Goal: Navigation & Orientation: Find specific page/section

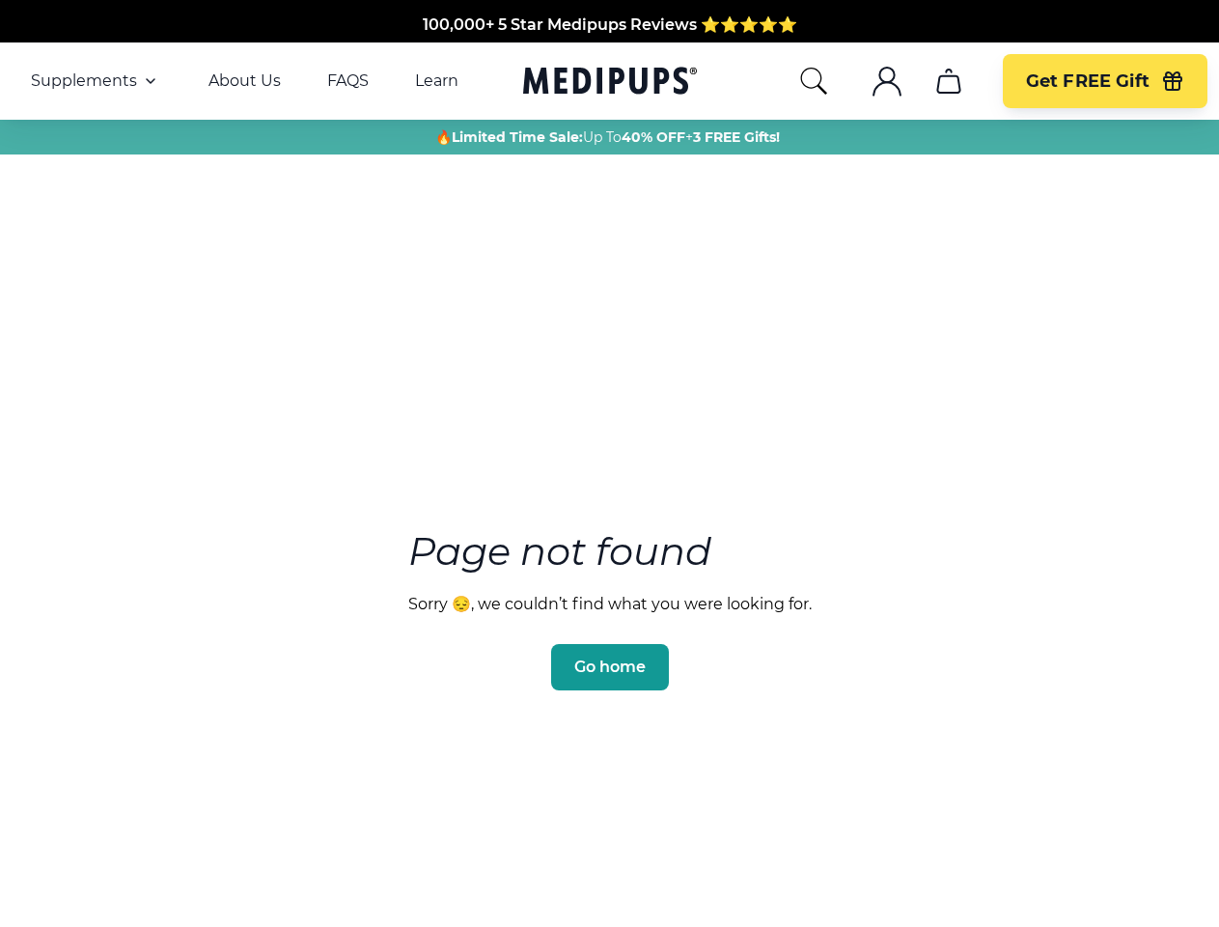
click at [609, 463] on section "Page not found Sorry 😔, we couldn’t find what you were looking for. Go home" at bounding box center [609, 563] width 1219 height 741
click at [96, 81] on span "Supplements" at bounding box center [84, 80] width 106 height 19
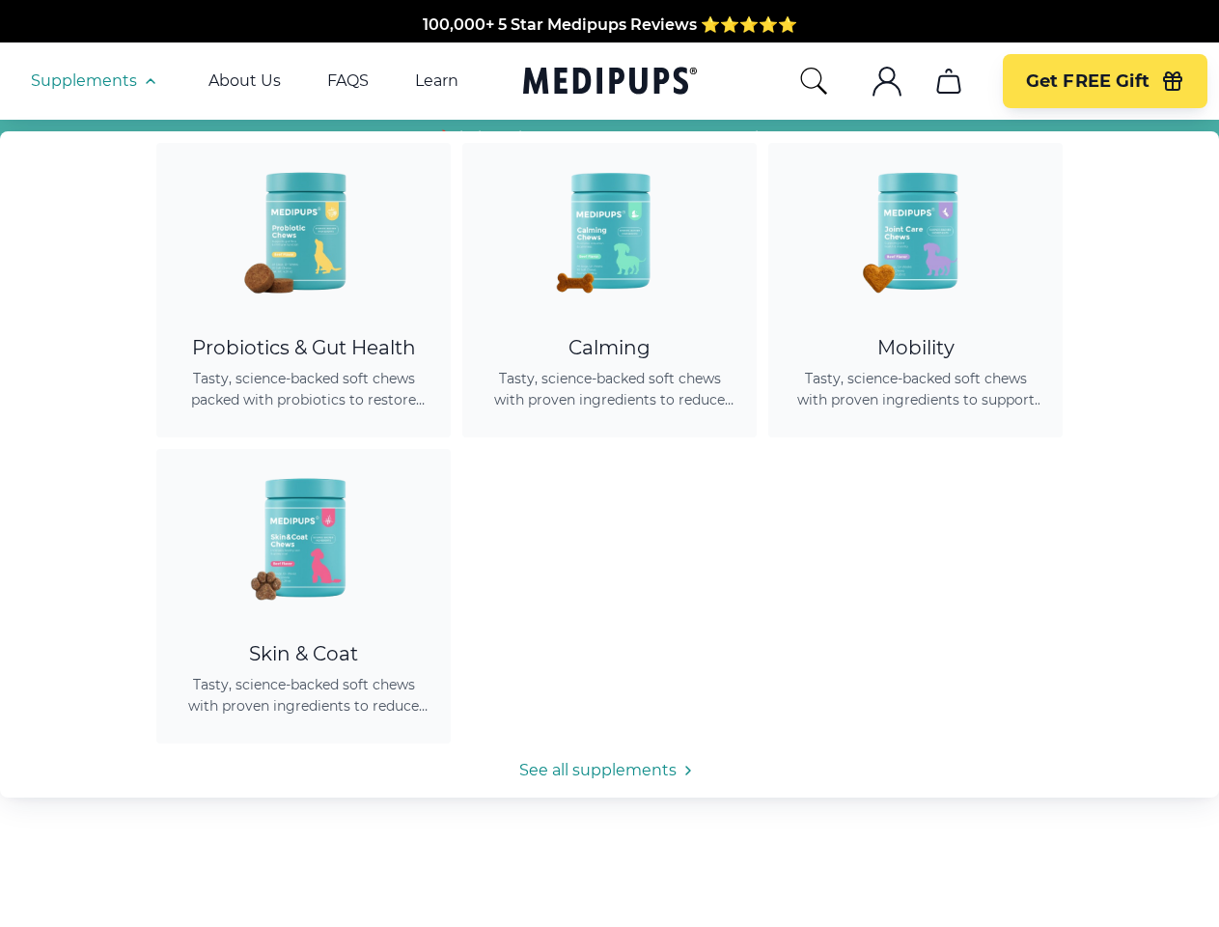
click at [149, 81] on icon "button" at bounding box center [150, 81] width 23 height 23
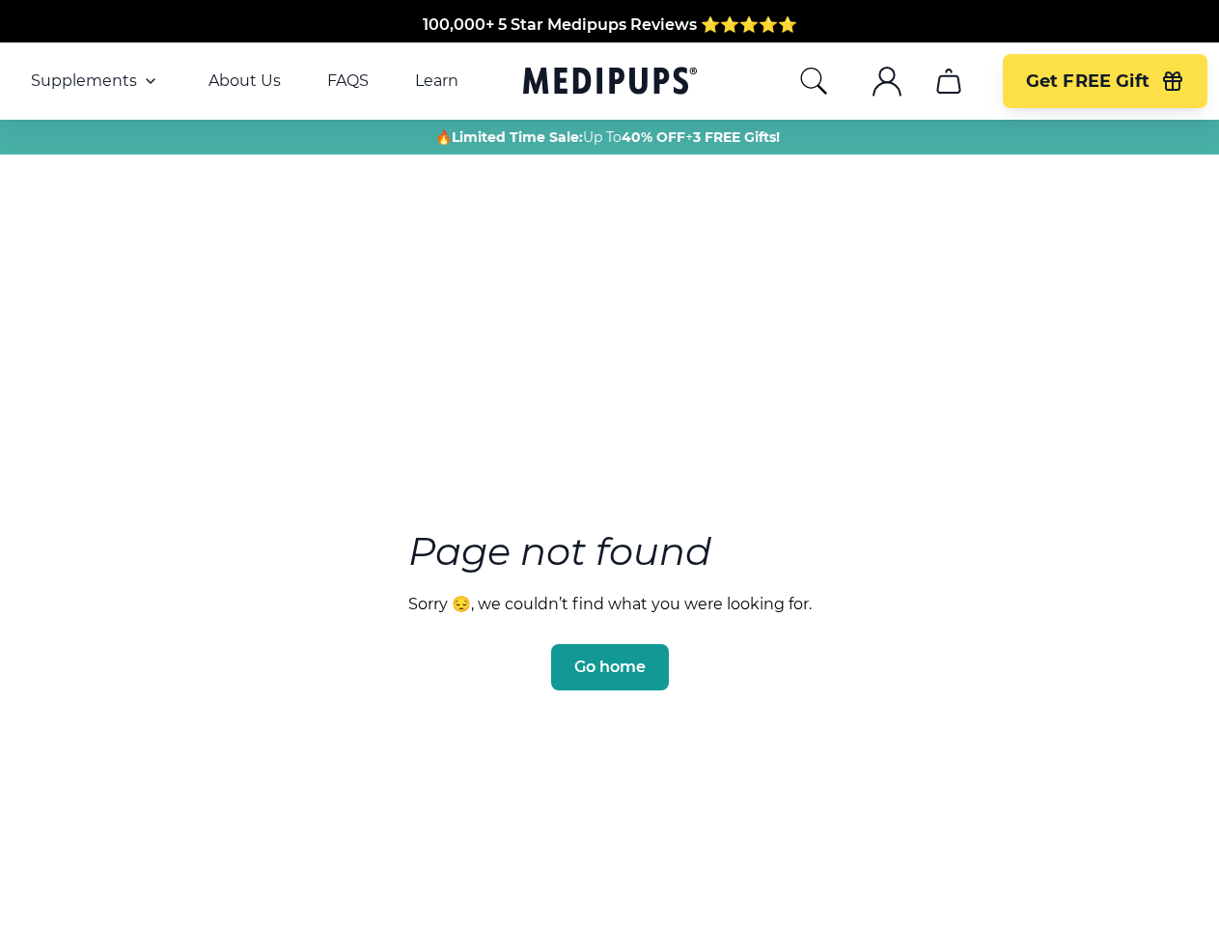
click at [813, 81] on icon "search" at bounding box center [813, 81] width 31 height 31
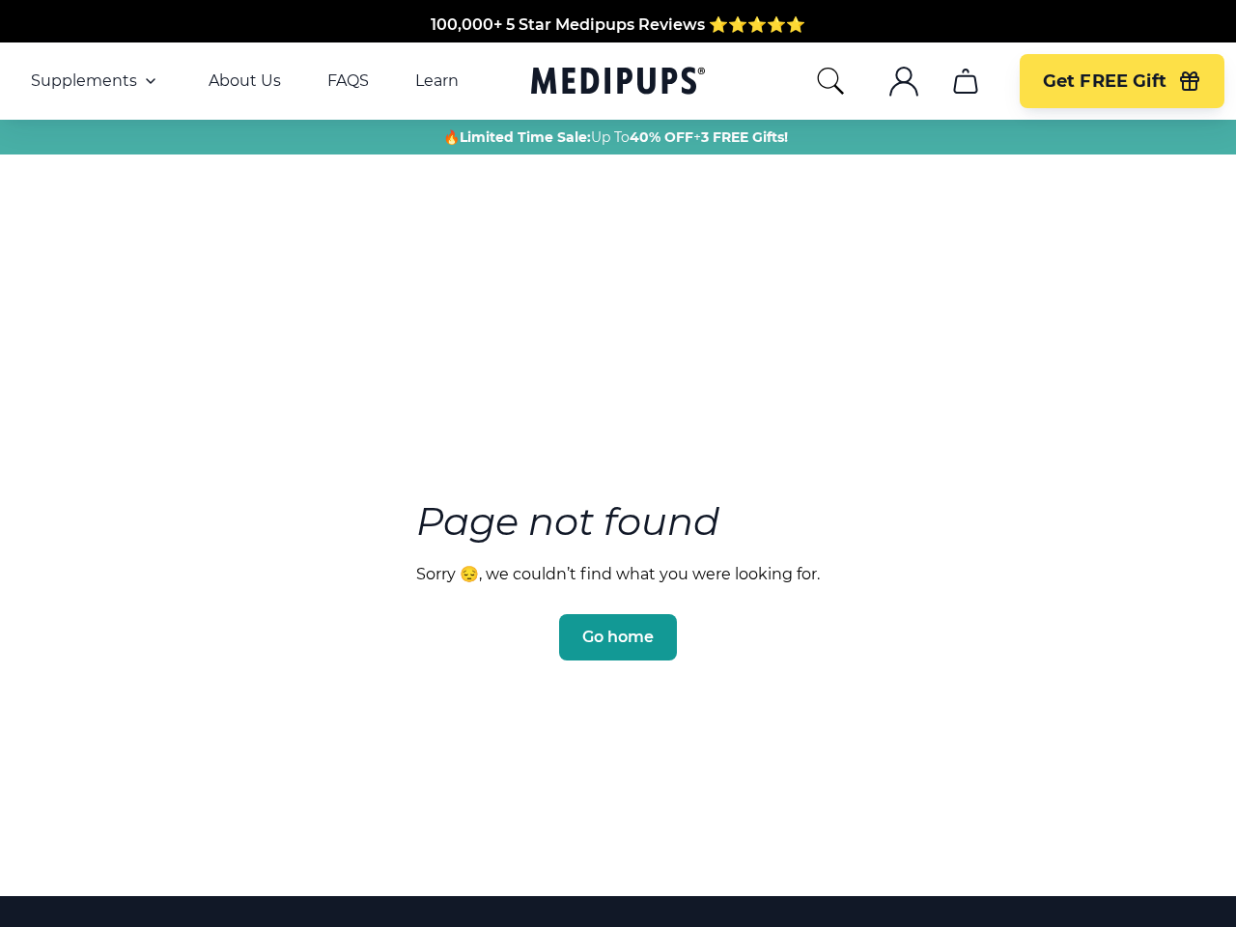
click at [888, 81] on icon ".cls-1{fill:none;stroke:currentColor;stroke-miterlimit:10;stroke-width:1.5px;}" at bounding box center [903, 81] width 31 height 31
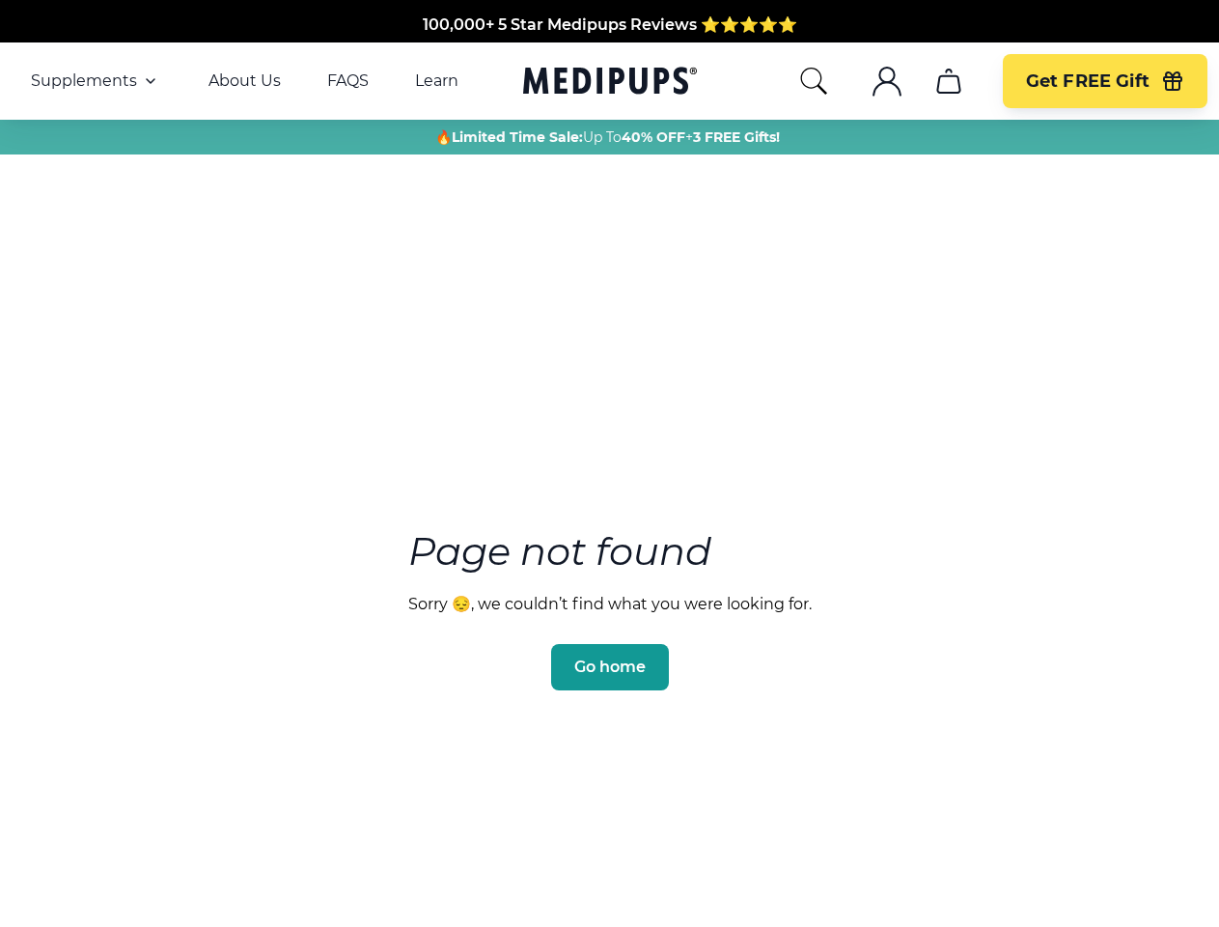
click at [948, 81] on icon "cart" at bounding box center [949, 81] width 31 height 31
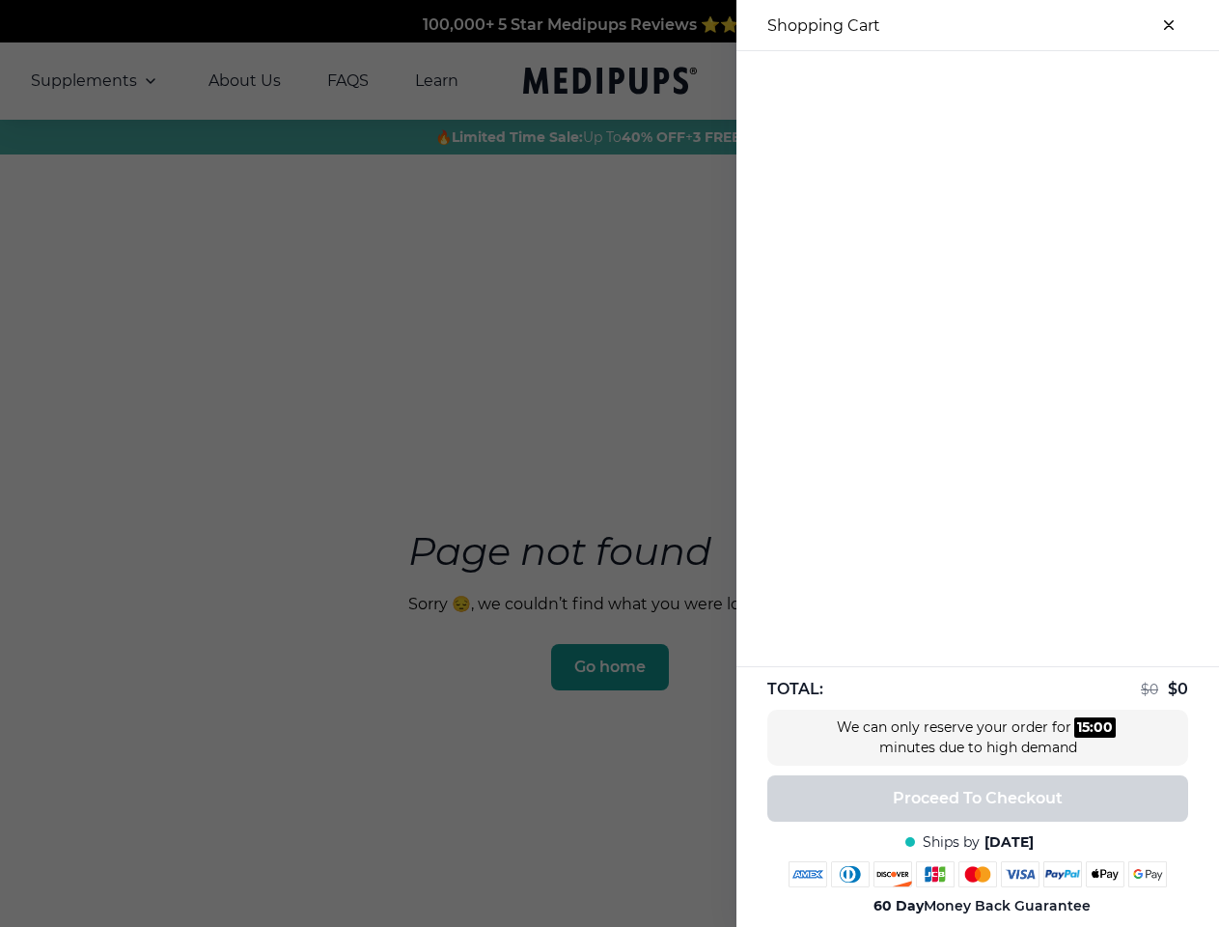
click at [948, 81] on div "100,000+ 5 Star Medipups Reviews ⭐️⭐️⭐️⭐️⭐️ Made In The USA from domestic & glo…" at bounding box center [609, 680] width 1219 height 1360
